Goal: Ask a question

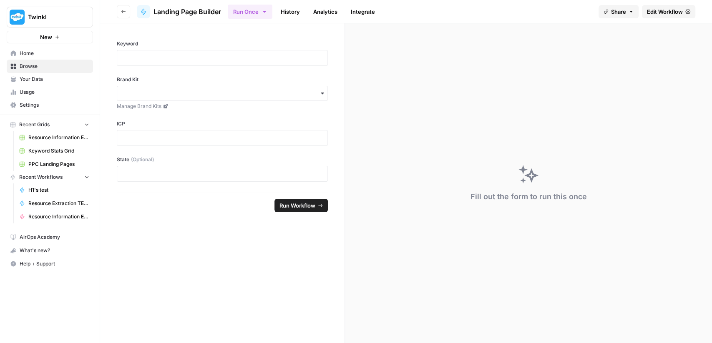
click at [121, 9] on icon "button" at bounding box center [123, 11] width 5 height 5
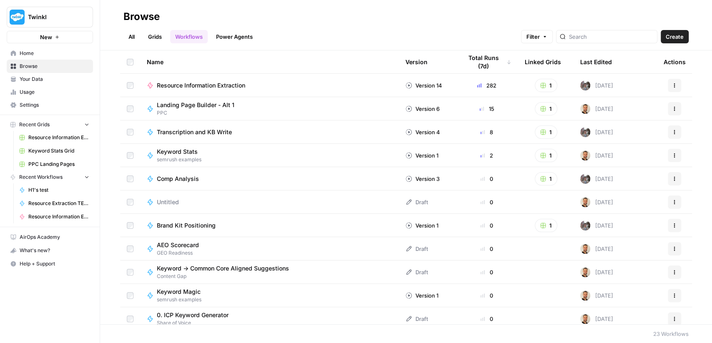
click at [135, 32] on link "All" at bounding box center [131, 36] width 16 height 13
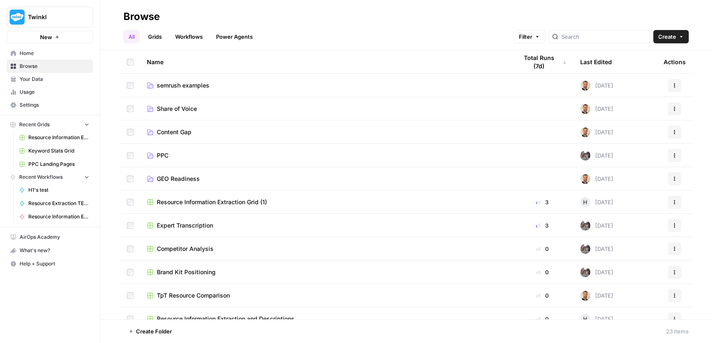
click at [178, 84] on span "semrush examples" at bounding box center [183, 85] width 53 height 8
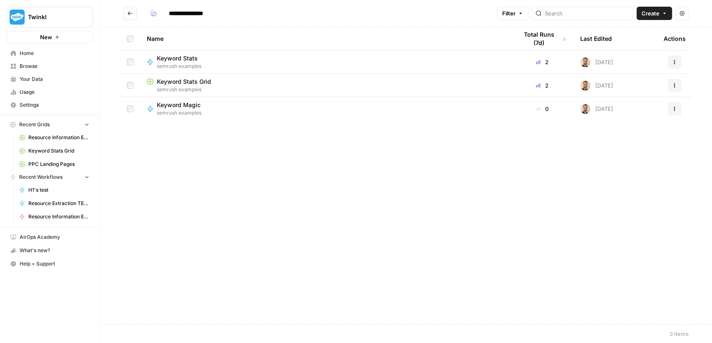
click at [176, 62] on span "Keyword Stats" at bounding box center [177, 58] width 41 height 8
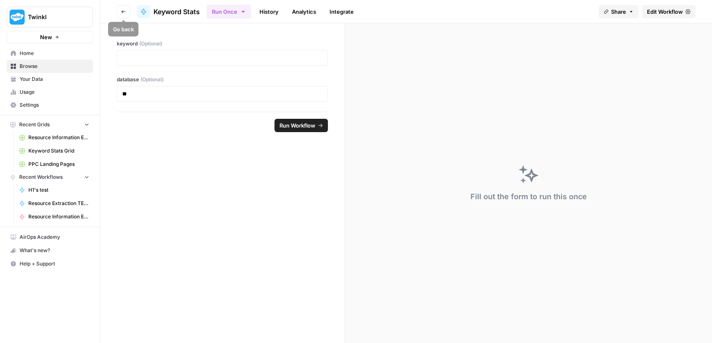
click at [121, 14] on button "Go back" at bounding box center [123, 11] width 13 height 13
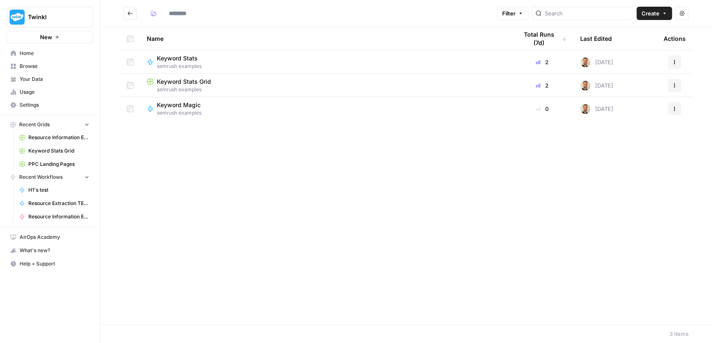
click at [202, 107] on div "Keyword Magic" at bounding box center [182, 105] width 50 height 8
type input "**********"
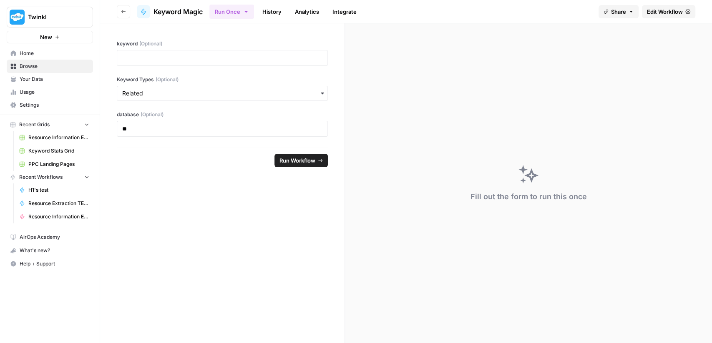
click at [666, 15] on span "Edit Workflow" at bounding box center [665, 12] width 36 height 8
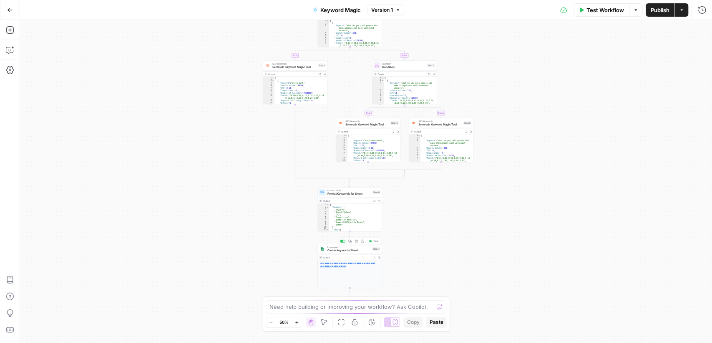
click at [359, 253] on div "Integration Create Keywords Sheet Step 7 Copy step Delete step Add Note Test" at bounding box center [349, 249] width 65 height 10
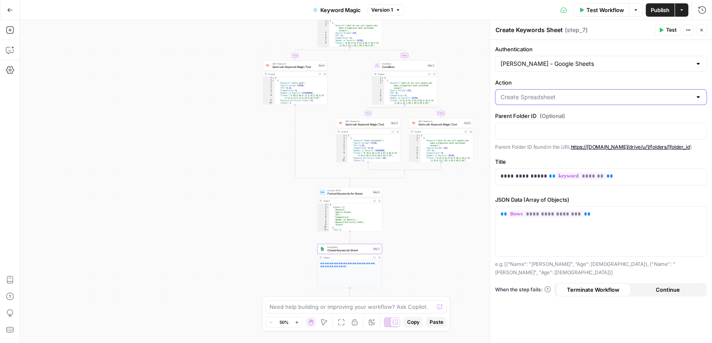
click at [630, 98] on input "Action" at bounding box center [595, 97] width 191 height 8
click at [695, 101] on div at bounding box center [601, 97] width 212 height 16
type input "Create Spreadsheet"
click at [683, 82] on label "Action" at bounding box center [601, 82] width 212 height 8
click at [683, 93] on input "Create Spreadsheet" at bounding box center [595, 97] width 191 height 8
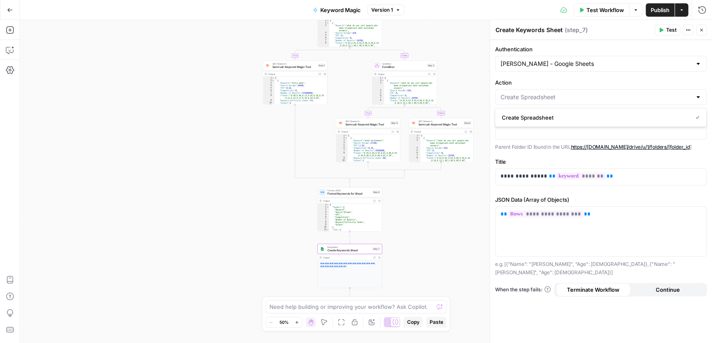
type input "Create Spreadsheet"
click at [664, 73] on div "**********" at bounding box center [601, 191] width 222 height 303
click at [13, 48] on icon "button" at bounding box center [10, 50] width 8 height 8
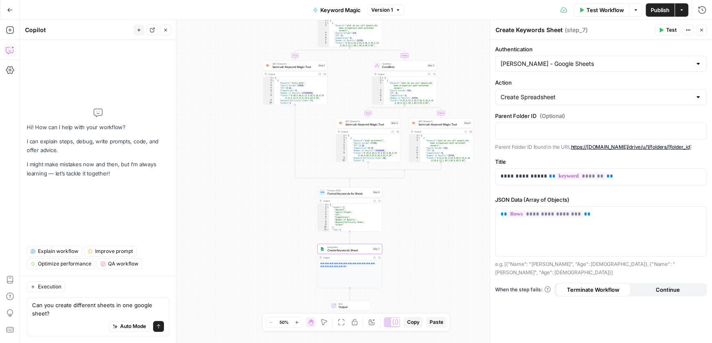
click at [111, 306] on textarea "Can you create different sheets in one google sheet?" at bounding box center [98, 309] width 132 height 17
type textarea "Can you create different sheets/tabs in one google sheet?"
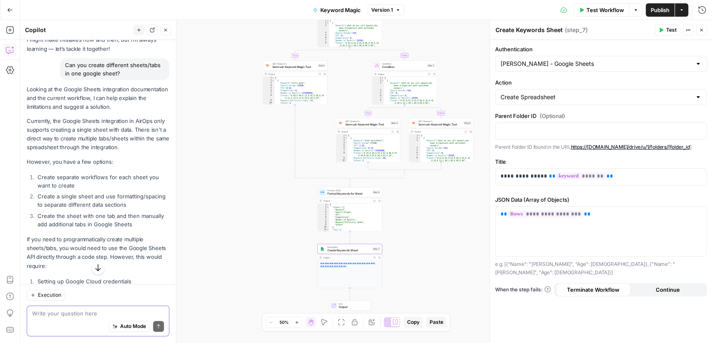
scroll to position [45, 0]
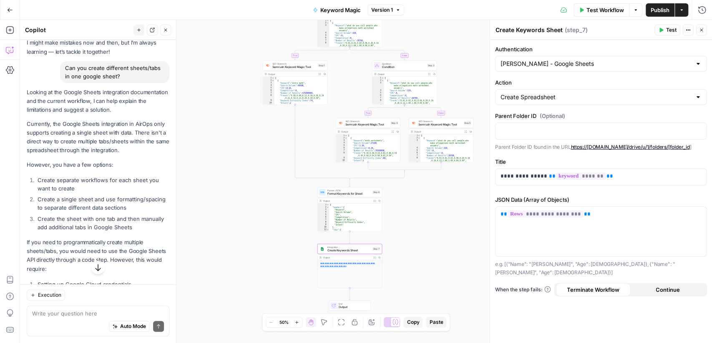
drag, startPoint x: 27, startPoint y: 121, endPoint x: 82, endPoint y: 135, distance: 56.7
click at [82, 135] on p "Currently, the Google Sheets integration in AirOps only supports creating a sin…" at bounding box center [98, 137] width 143 height 35
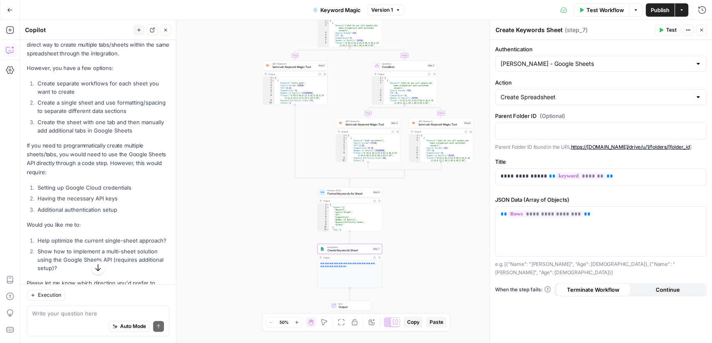
scroll to position [174, 0]
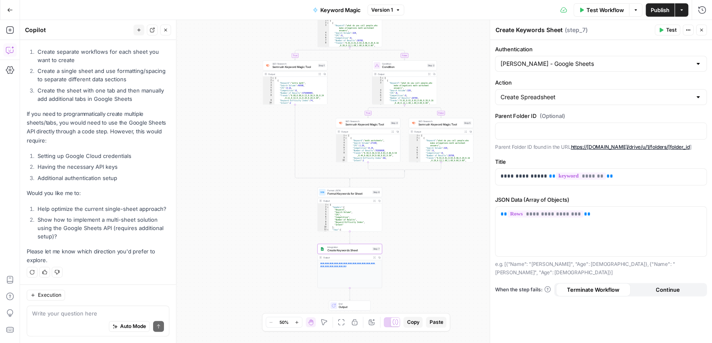
click at [61, 238] on li "Show how to implement a multi-sheet solution using the Google Sheets API (requi…" at bounding box center [102, 228] width 134 height 25
copy div "Currently, the Google Sheets integration in AirOps only supports creating a sin…"
